Goal: Navigation & Orientation: Find specific page/section

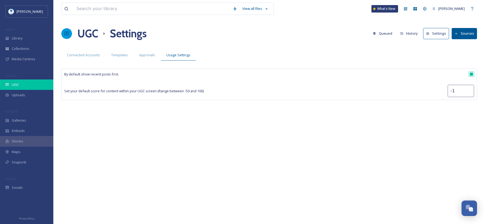
click at [36, 89] on div "UGC" at bounding box center [26, 84] width 53 height 10
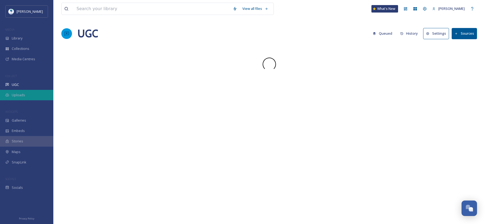
click at [36, 96] on div "Uploads" at bounding box center [26, 95] width 53 height 10
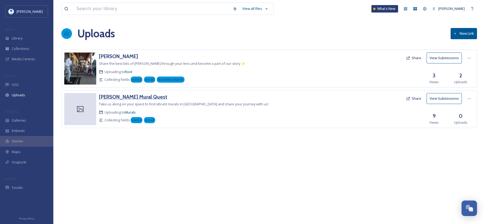
click at [125, 96] on h3 "Chandler Mural Quest" at bounding box center [133, 97] width 68 height 6
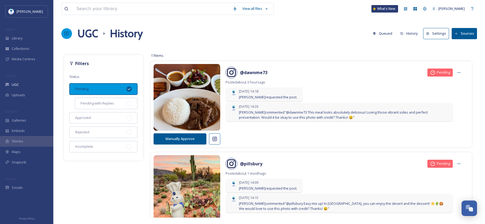
scroll to position [372, 0]
